Goal: Navigation & Orientation: Find specific page/section

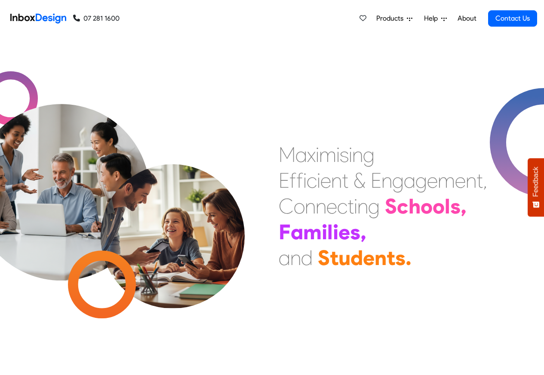
click at [396, 18] on span "Products" at bounding box center [391, 18] width 31 height 10
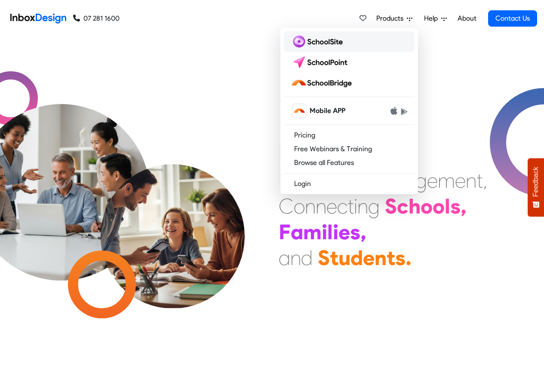
click at [321, 44] on img at bounding box center [318, 42] width 55 height 14
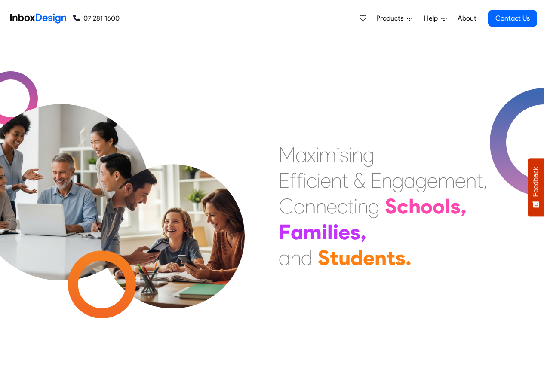
click at [408, 18] on icon at bounding box center [410, 19] width 6 height 6
